Goal: Task Accomplishment & Management: Manage account settings

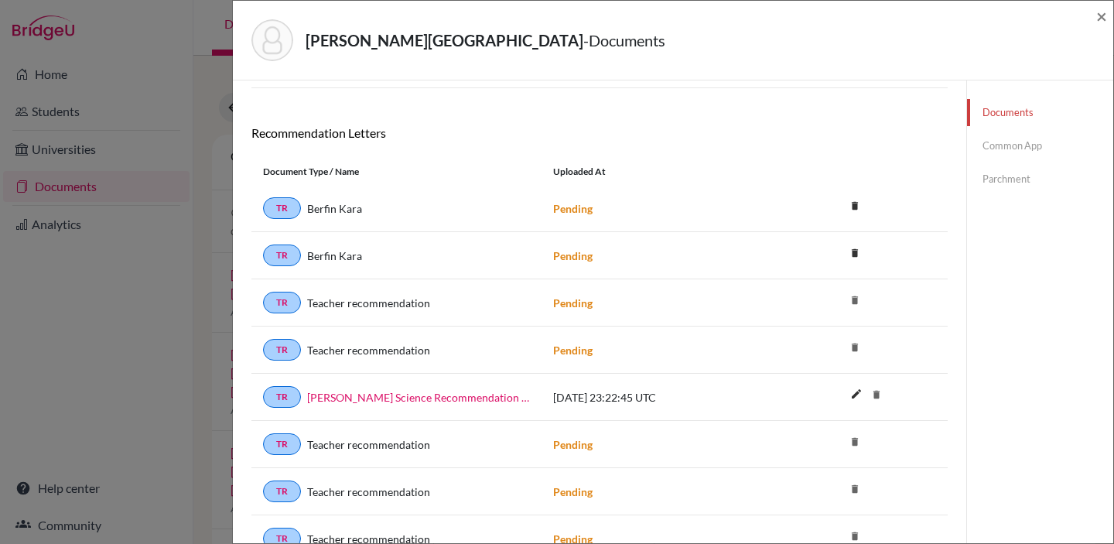
scroll to position [136, 0]
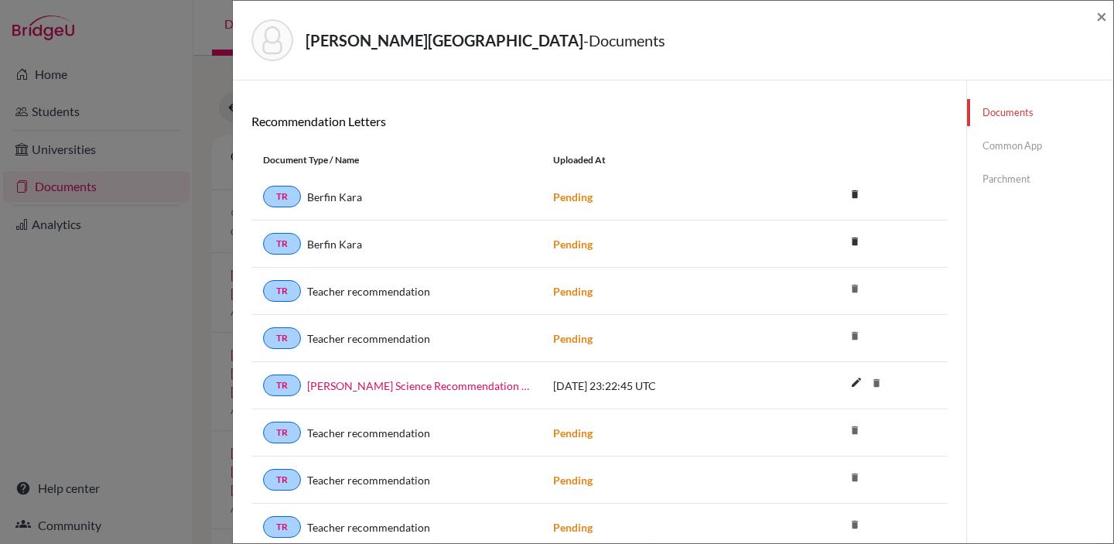
click at [207, 245] on div "Chen, Zhenyang - Documents × Documents note_add Add Document Document type Chan…" at bounding box center [557, 272] width 1114 height 544
click at [1018, 146] on link "Common App" at bounding box center [1040, 145] width 146 height 27
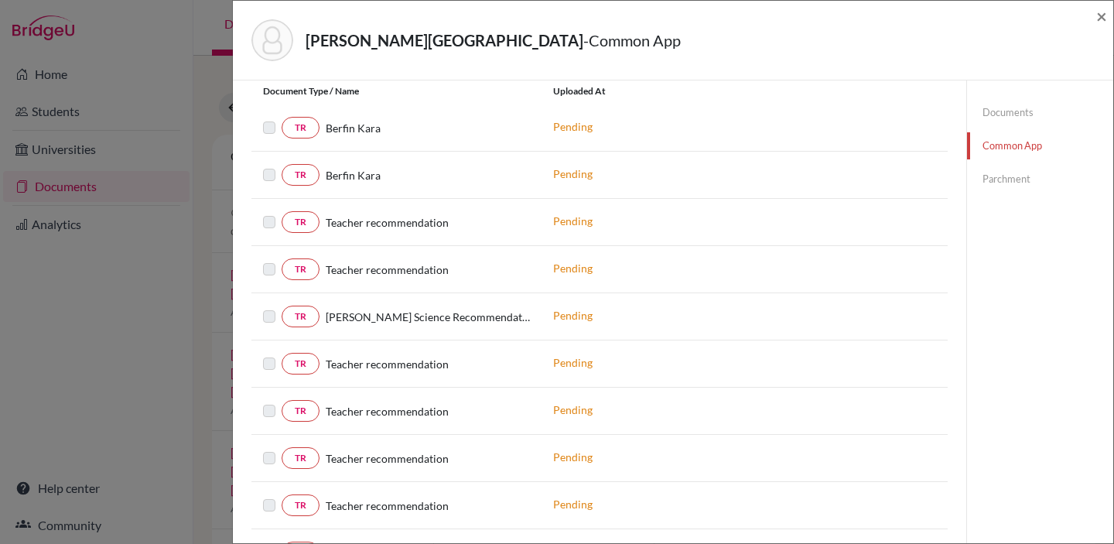
scroll to position [389, 0]
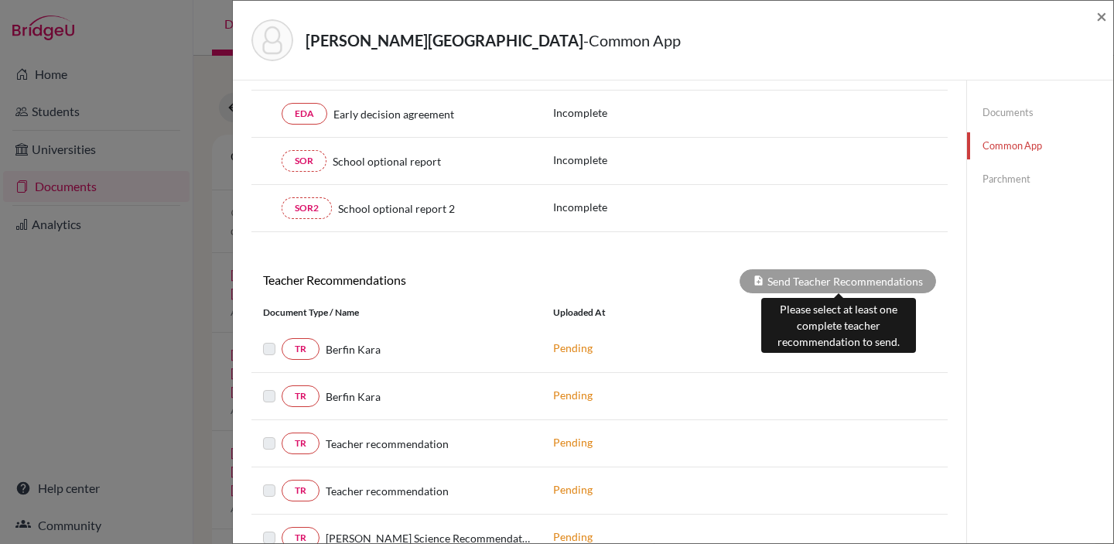
click at [848, 284] on div "Send Teacher Recommendations" at bounding box center [837, 281] width 196 height 24
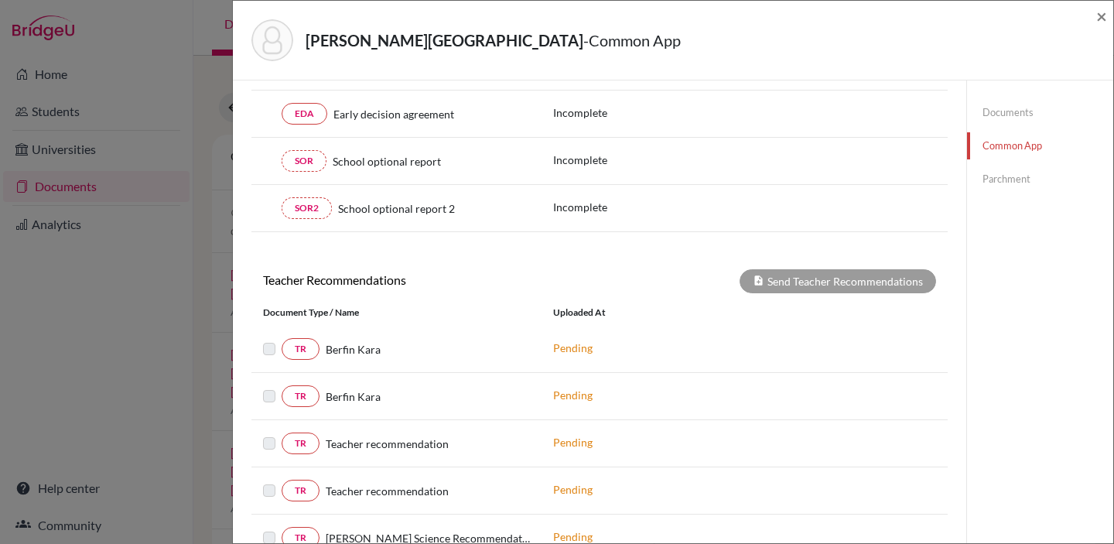
click at [282, 340] on label at bounding box center [282, 340] width 0 height 0
click at [268, 378] on div "TR Berfin Kara Pending" at bounding box center [599, 396] width 696 height 47
click at [282, 387] on label at bounding box center [282, 387] width 0 height 0
click at [306, 401] on link "TR" at bounding box center [301, 396] width 38 height 22
click at [302, 401] on link "TR" at bounding box center [301, 396] width 38 height 22
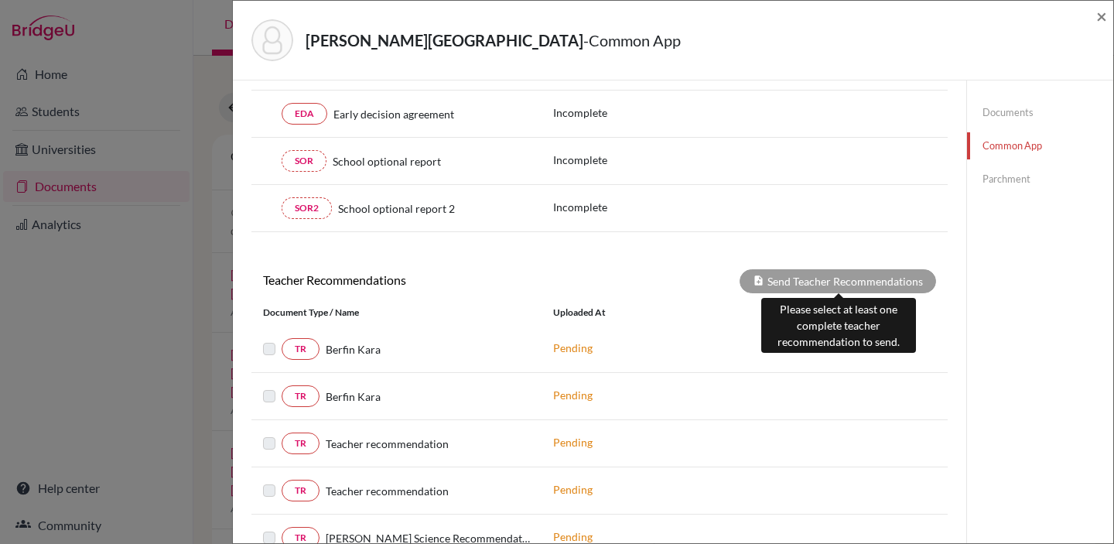
click at [761, 275] on icon at bounding box center [759, 281] width 12 height 12
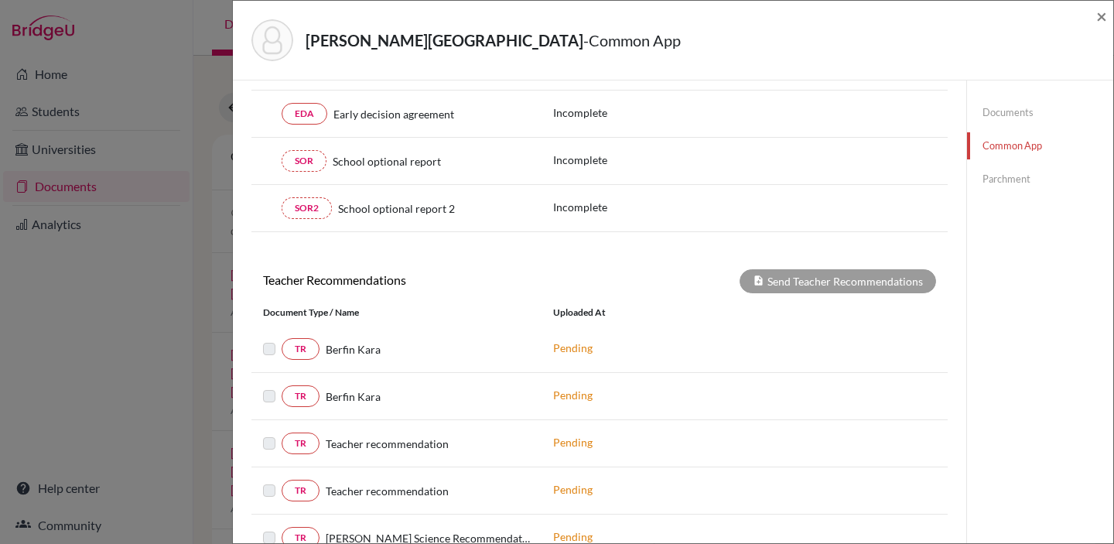
click at [592, 368] on div "TR Berfin Kara Pending" at bounding box center [599, 349] width 696 height 47
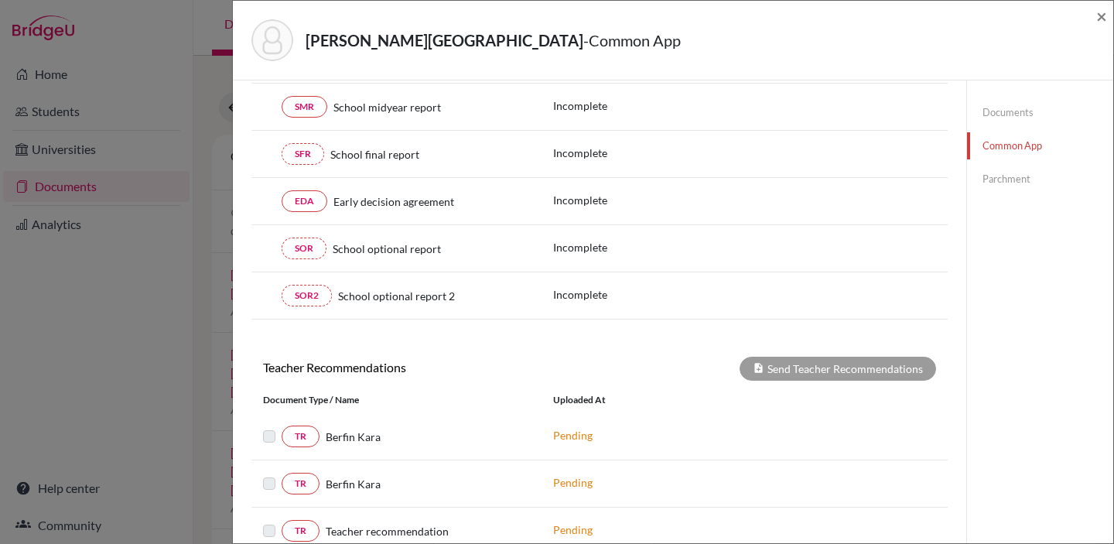
scroll to position [0, 0]
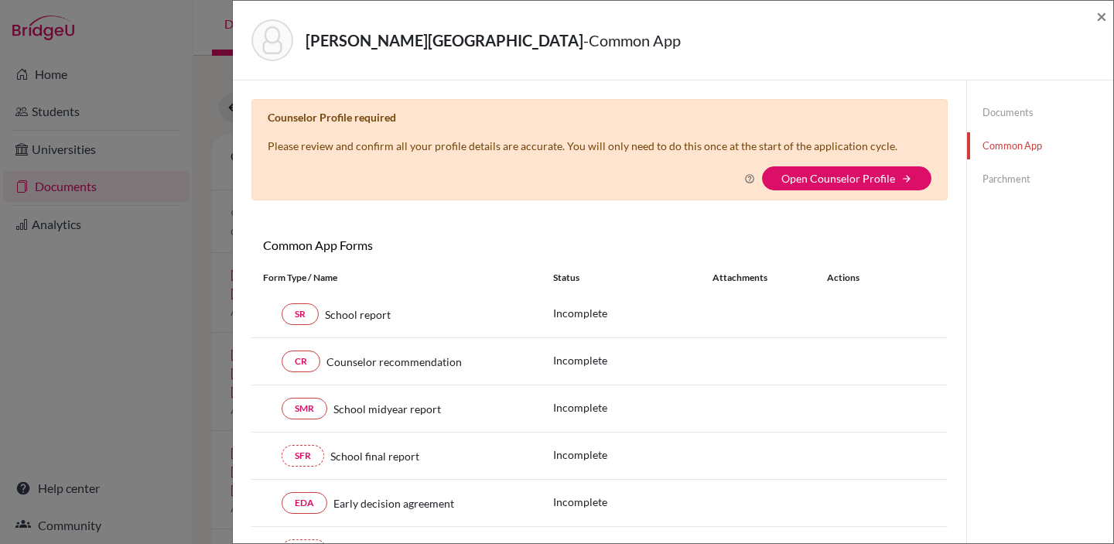
click at [998, 167] on link "Parchment" at bounding box center [1040, 179] width 146 height 27
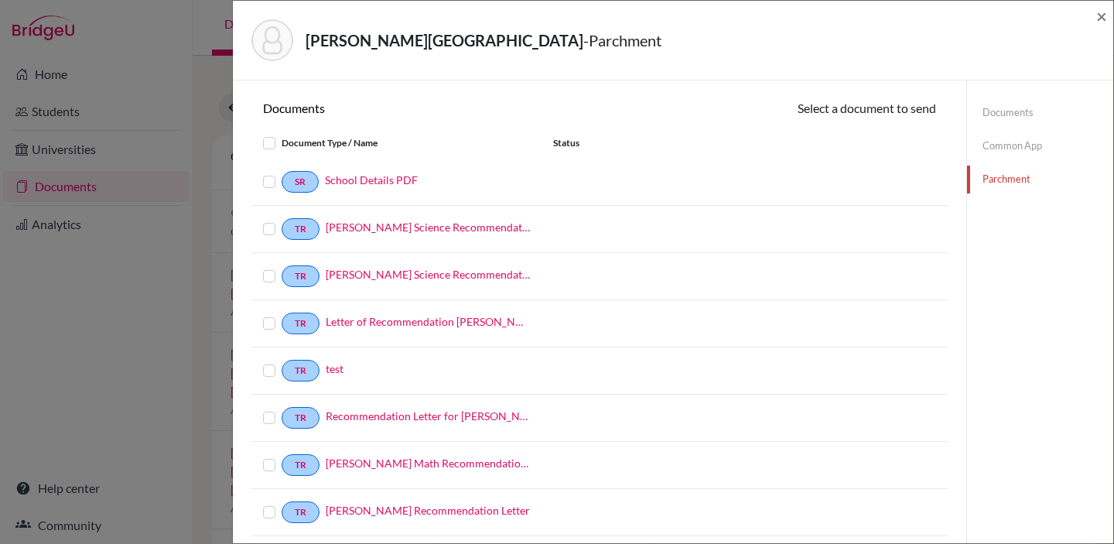
click at [1016, 148] on link "Common App" at bounding box center [1040, 145] width 146 height 27
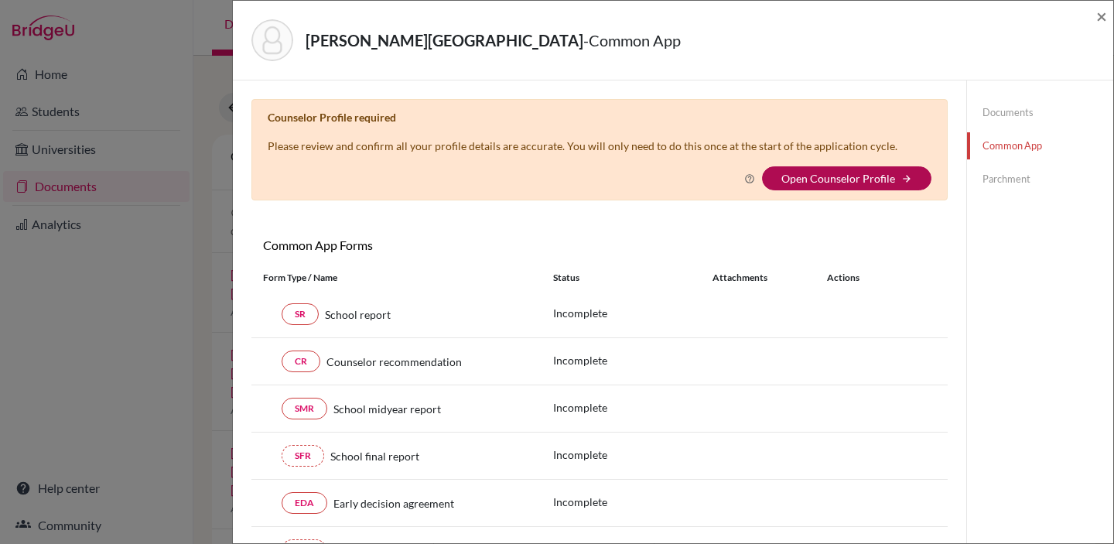
click at [876, 183] on link "Open Counselor Profile" at bounding box center [838, 178] width 114 height 13
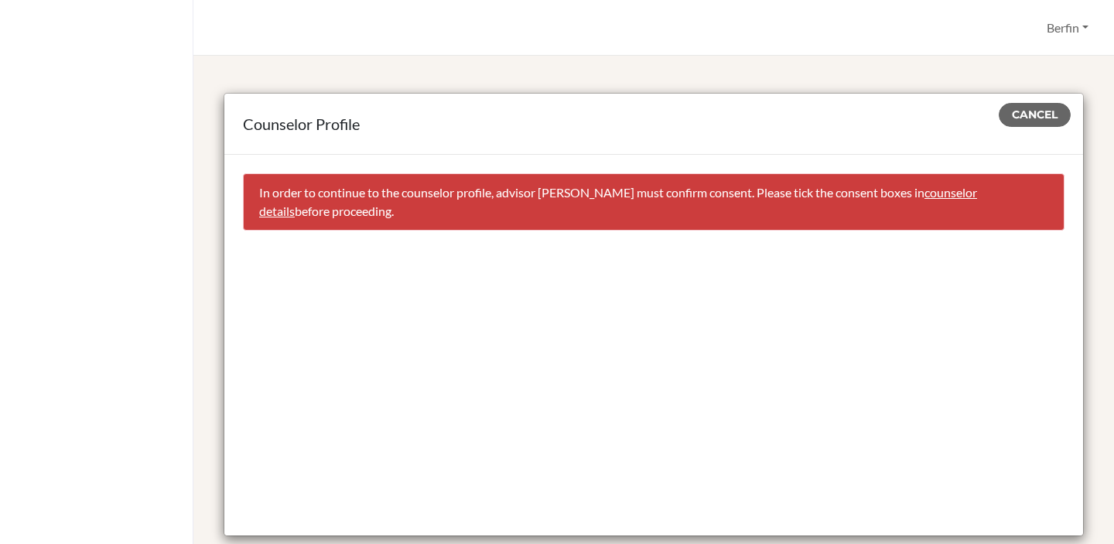
click at [977, 196] on link "counselor details" at bounding box center [618, 201] width 718 height 33
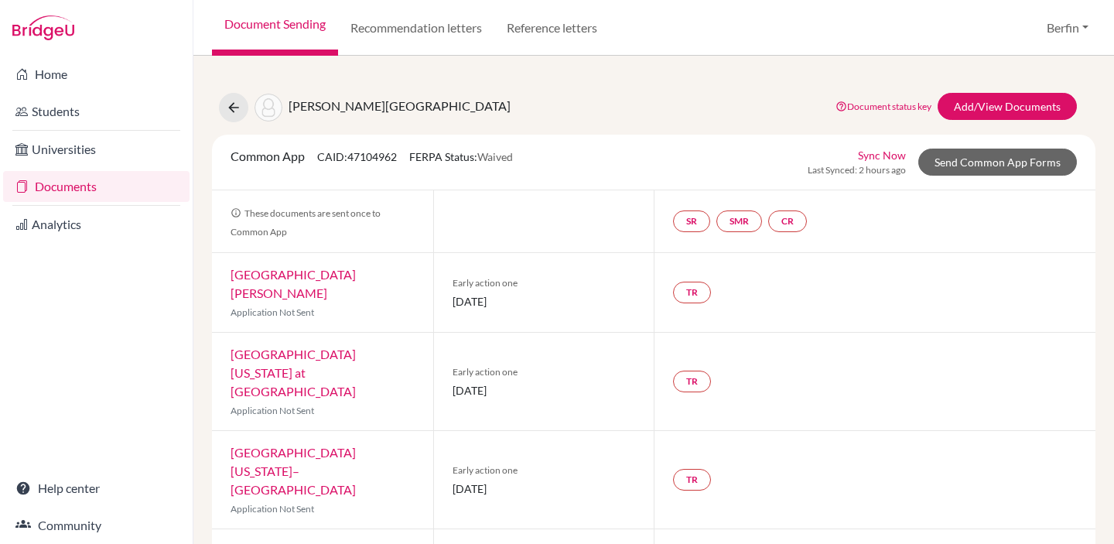
select select "385903"
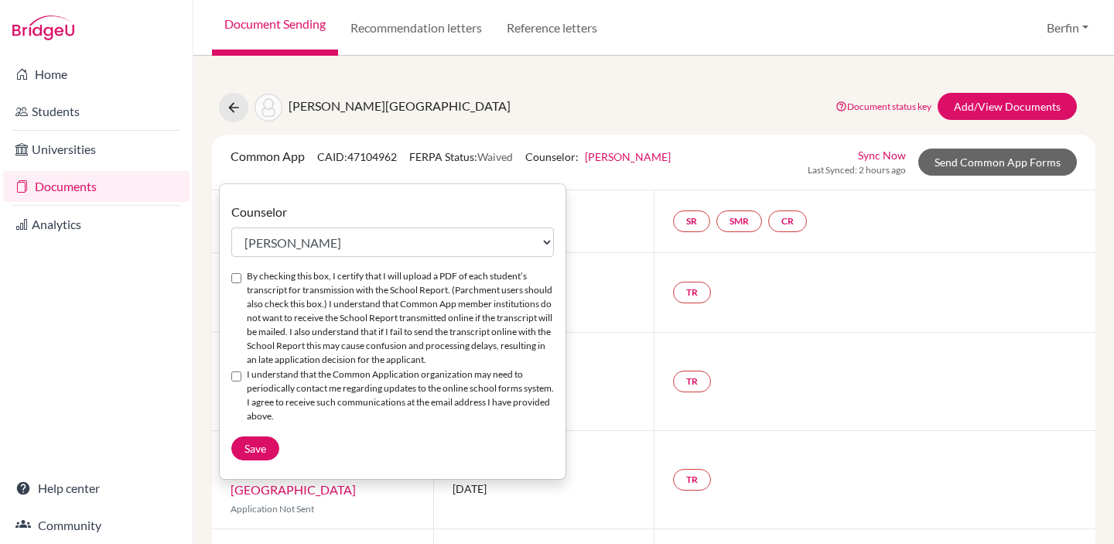
click at [235, 282] on input "By checking this box, I certify that I will upload a PDF of each student’s tran…" at bounding box center [236, 278] width 10 height 10
checkbox input "true"
click at [240, 375] on input "I understand that the Common Application organization may need to periodically …" at bounding box center [236, 376] width 10 height 10
checkbox input "true"
click at [248, 451] on span "Save" at bounding box center [255, 448] width 22 height 13
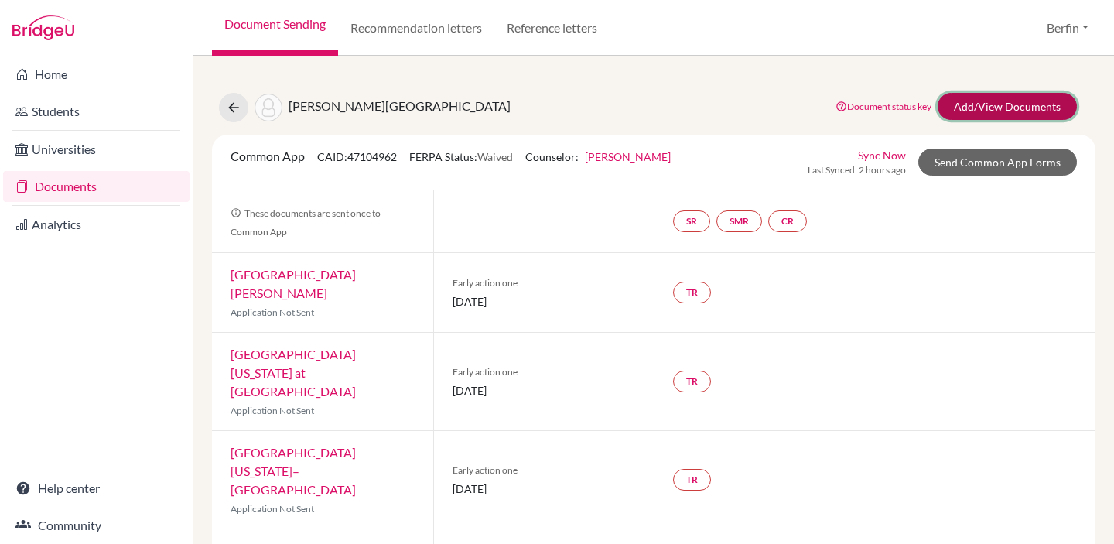
click at [982, 110] on link "Add/View Documents" at bounding box center [1006, 106] width 139 height 27
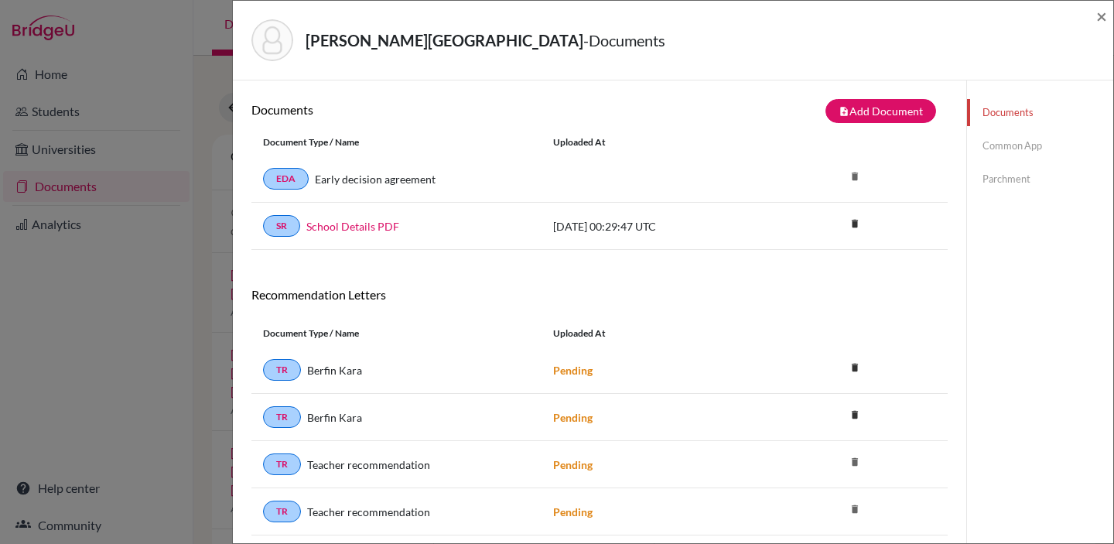
click at [1042, 150] on link "Common App" at bounding box center [1040, 145] width 146 height 27
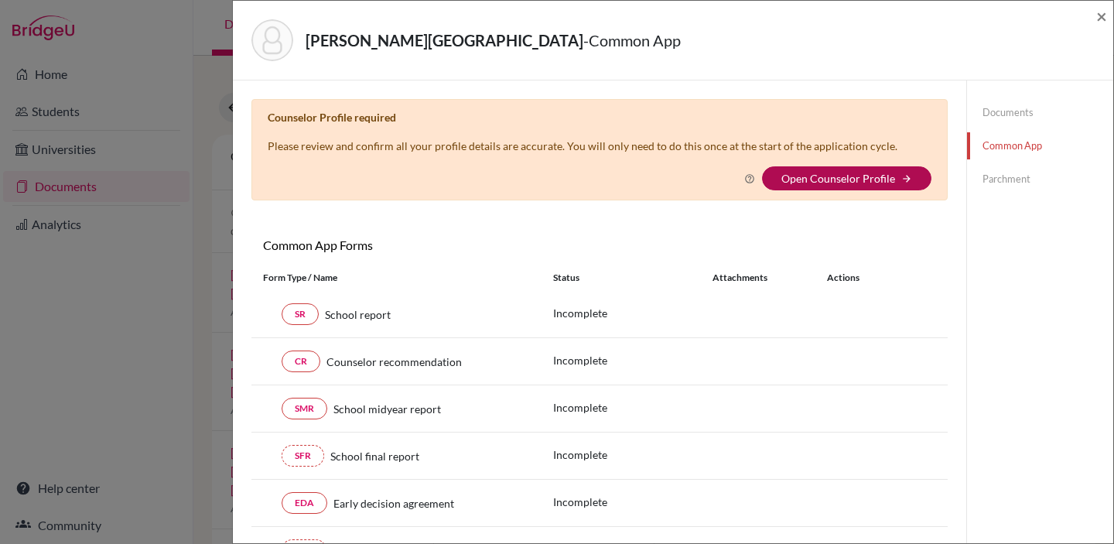
click at [868, 174] on link "Open Counselor Profile" at bounding box center [838, 178] width 114 height 13
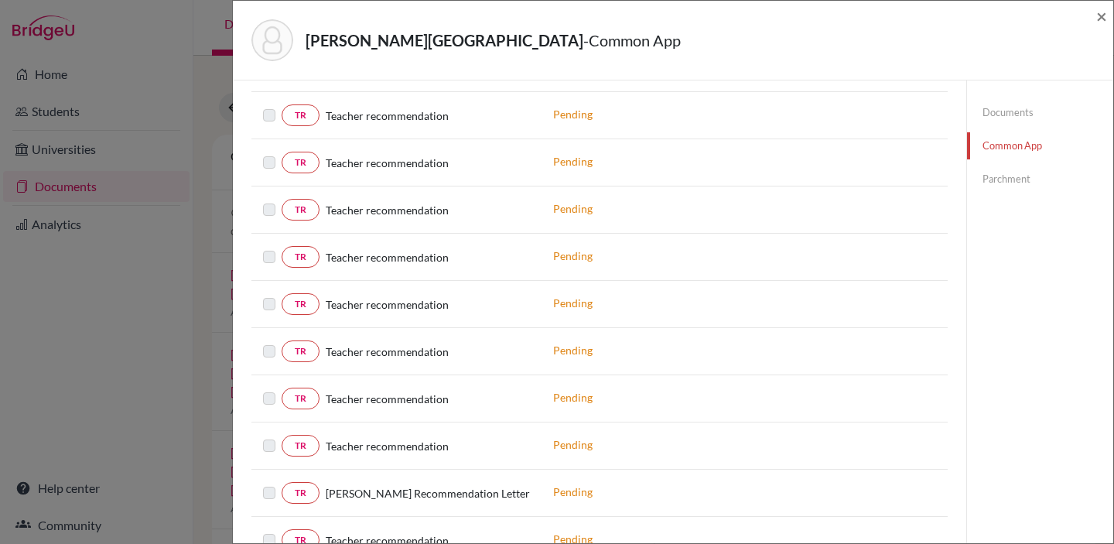
scroll to position [2979, 0]
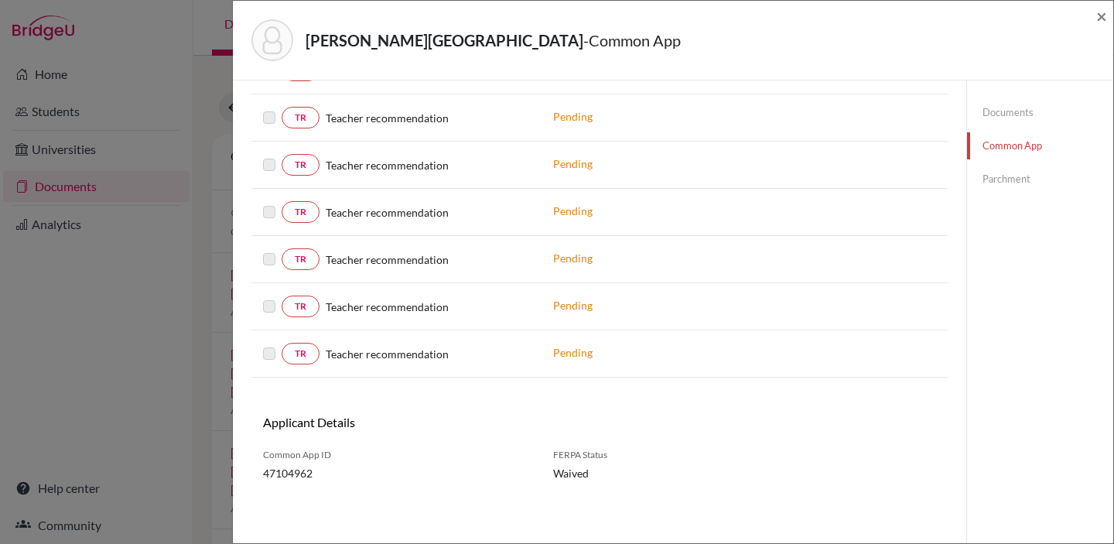
click at [282, 344] on label at bounding box center [282, 344] width 0 height 0
click at [302, 352] on link "TR" at bounding box center [301, 354] width 38 height 22
click at [573, 346] on p "Pending" at bounding box center [657, 352] width 209 height 16
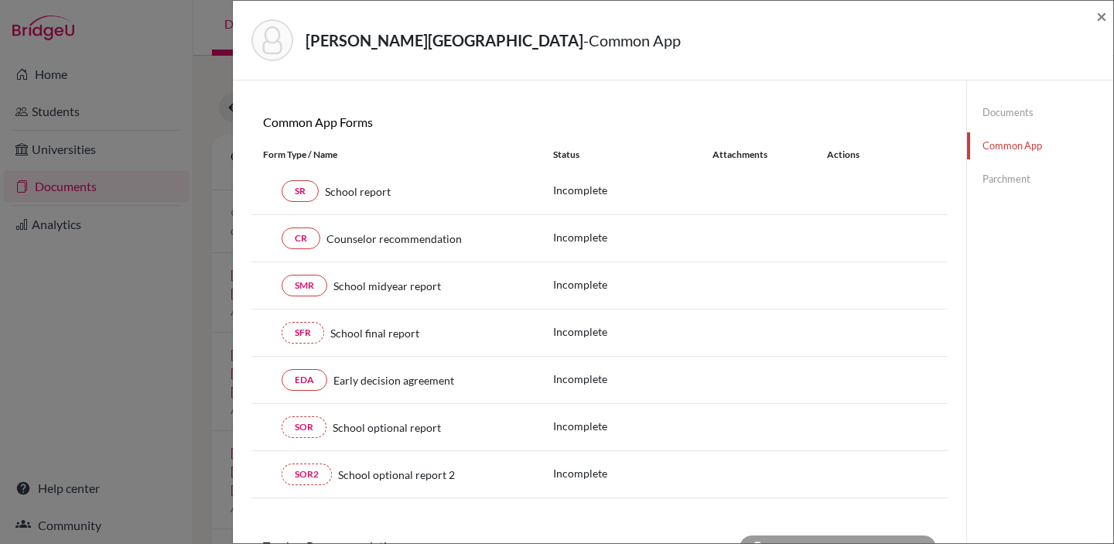
scroll to position [116, 0]
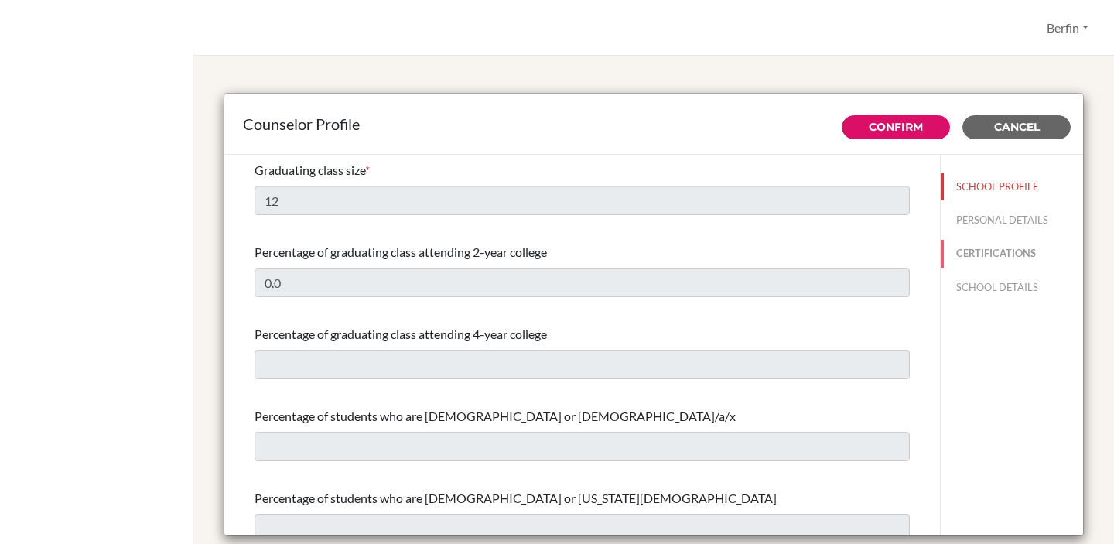
click at [1008, 251] on button "CERTIFICATIONS" at bounding box center [1011, 253] width 142 height 27
